Goal: Entertainment & Leisure: Consume media (video, audio)

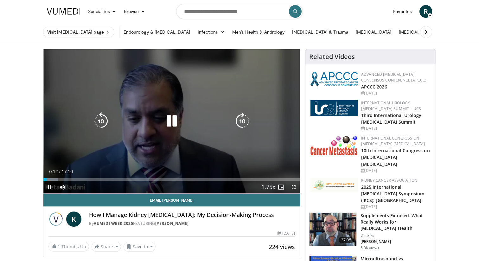
click at [244, 119] on icon "Video Player" at bounding box center [242, 121] width 18 height 18
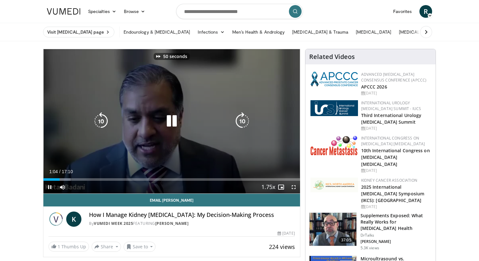
click at [244, 119] on icon "Video Player" at bounding box center [242, 121] width 18 height 18
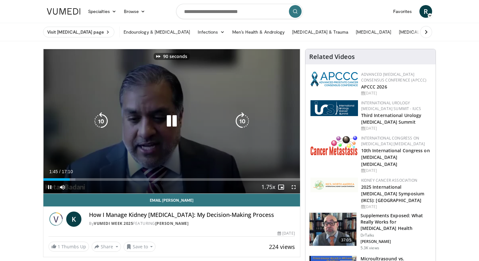
click at [244, 119] on icon "Video Player" at bounding box center [242, 121] width 18 height 18
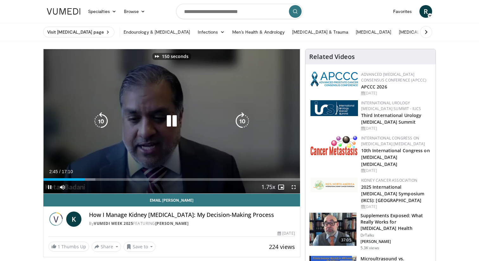
click at [244, 119] on icon "Video Player" at bounding box center [242, 121] width 18 height 18
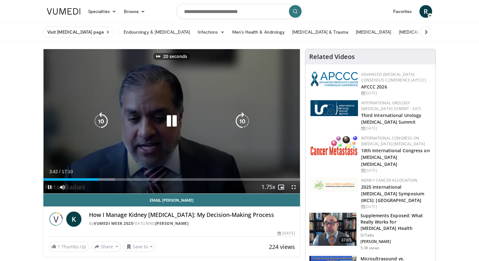
click at [244, 119] on icon "Video Player" at bounding box center [242, 121] width 18 height 18
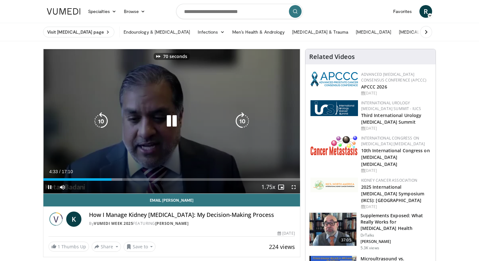
click at [244, 119] on icon "Video Player" at bounding box center [242, 121] width 18 height 18
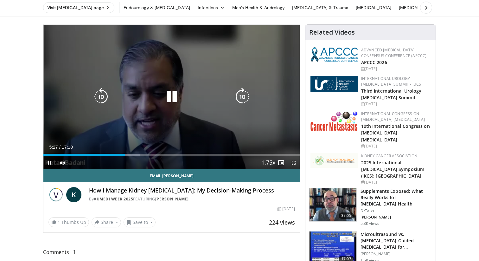
scroll to position [24, 0]
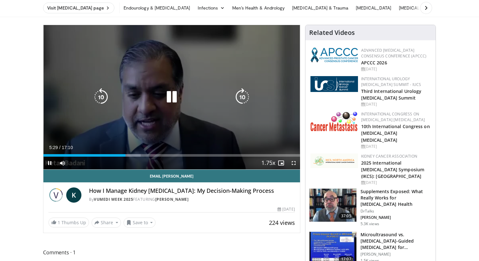
click at [241, 94] on icon "Video Player" at bounding box center [242, 97] width 18 height 18
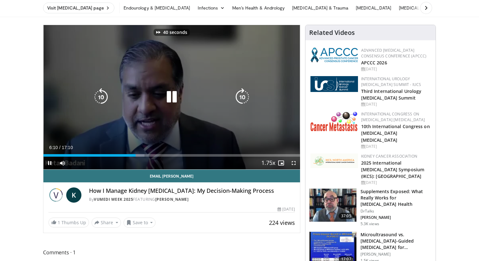
click at [241, 94] on icon "Video Player" at bounding box center [242, 97] width 18 height 18
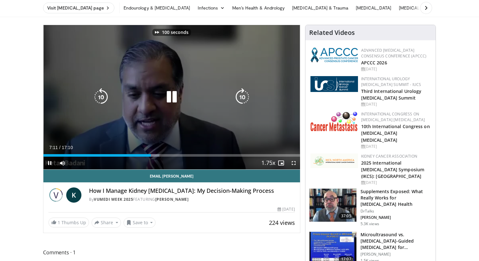
click at [241, 94] on icon "Video Player" at bounding box center [242, 97] width 18 height 18
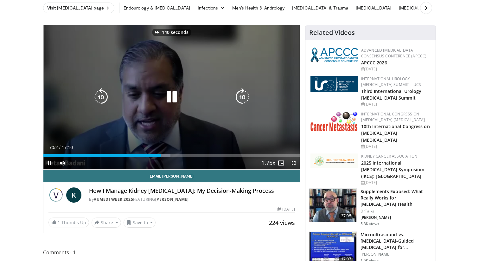
click at [241, 94] on icon "Video Player" at bounding box center [242, 97] width 18 height 18
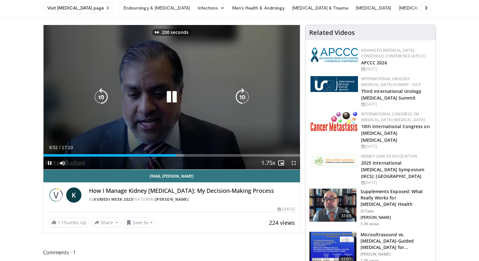
click at [241, 94] on icon "Video Player" at bounding box center [242, 97] width 18 height 18
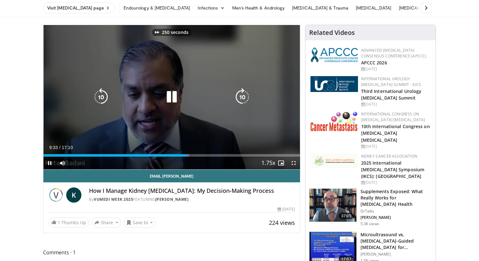
click at [241, 94] on icon "Video Player" at bounding box center [242, 97] width 18 height 18
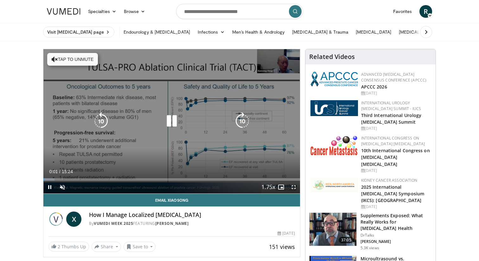
click at [236, 121] on icon "Video Player" at bounding box center [242, 121] width 18 height 18
click at [80, 58] on button "Tap to unmute" at bounding box center [72, 59] width 51 height 13
click at [244, 122] on icon "Video Player" at bounding box center [242, 121] width 18 height 18
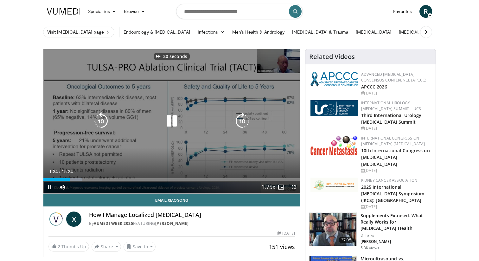
click at [244, 122] on icon "Video Player" at bounding box center [242, 121] width 18 height 18
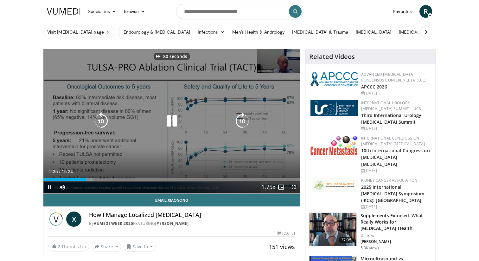
click at [244, 122] on icon "Video Player" at bounding box center [242, 121] width 18 height 18
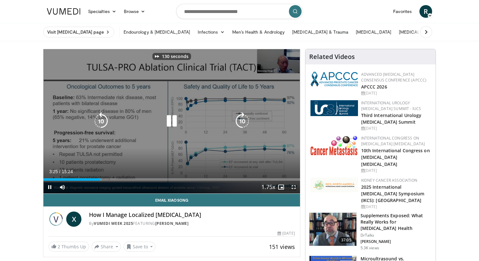
click at [244, 122] on icon "Video Player" at bounding box center [242, 121] width 18 height 18
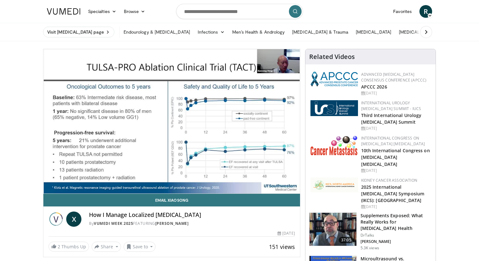
click at [244, 122] on div "160 seconds Tap to unmute" at bounding box center [171, 121] width 257 height 144
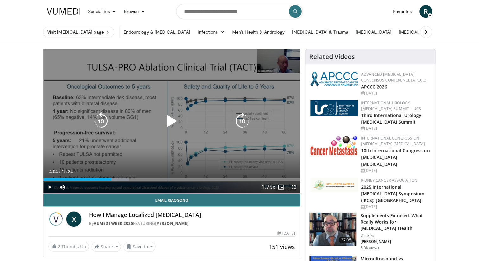
click at [239, 122] on icon "Video Player" at bounding box center [242, 121] width 18 height 18
click at [168, 119] on icon "Video Player" at bounding box center [172, 121] width 18 height 18
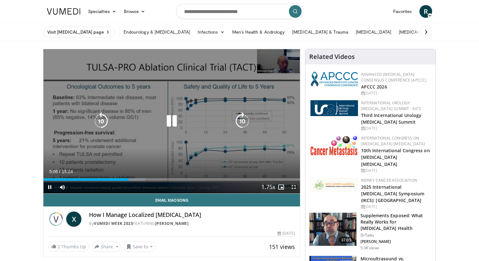
click at [243, 121] on icon "Video Player" at bounding box center [242, 121] width 18 height 18
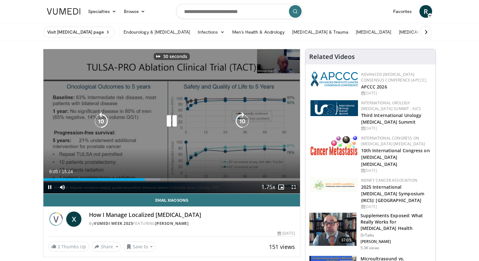
click at [243, 121] on icon "Video Player" at bounding box center [242, 121] width 18 height 18
click at [242, 122] on icon "Video Player" at bounding box center [242, 121] width 18 height 18
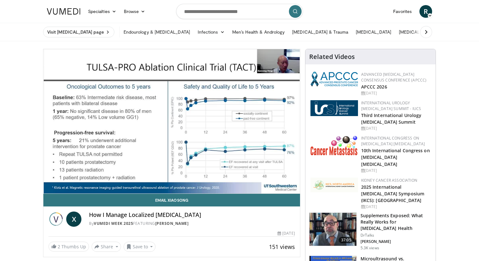
click at [242, 122] on div "20 seconds Tap to unmute" at bounding box center [171, 121] width 257 height 144
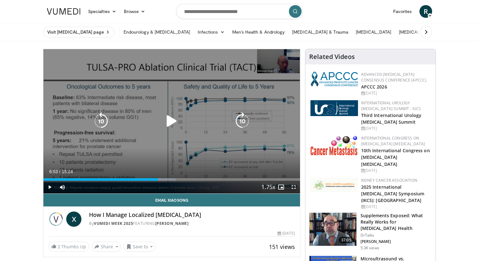
click at [243, 122] on icon "Video Player" at bounding box center [242, 121] width 18 height 18
click at [169, 121] on icon "Video Player" at bounding box center [172, 121] width 18 height 18
click at [248, 125] on icon "Video Player" at bounding box center [242, 121] width 18 height 18
click at [244, 119] on icon "Video Player" at bounding box center [242, 121] width 18 height 18
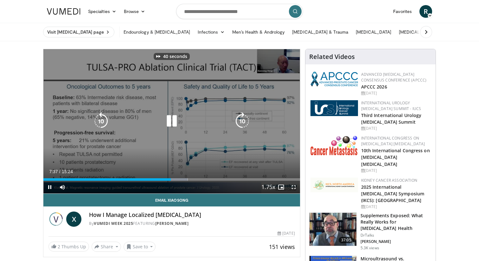
click at [244, 119] on icon "Video Player" at bounding box center [242, 121] width 18 height 18
click at [167, 120] on icon "Video Player" at bounding box center [172, 121] width 18 height 18
